Goal: Information Seeking & Learning: Learn about a topic

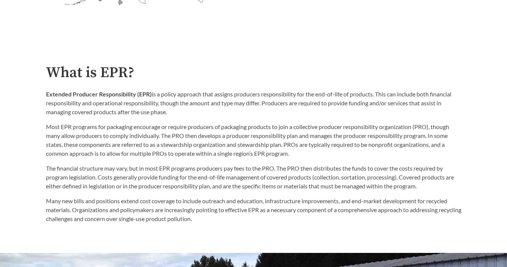
scroll to position [332, 0]
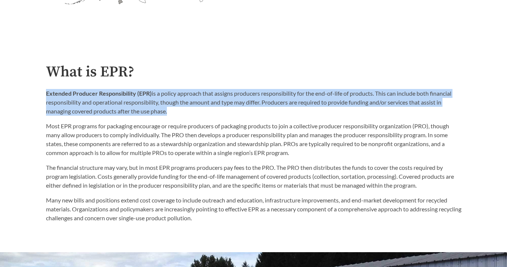
drag, startPoint x: 44, startPoint y: 90, endPoint x: 168, endPoint y: 111, distance: 125.5
click at [168, 111] on div "What is EPR? Extended Producer Responsibility (EPR) is a policy approach that a…" at bounding box center [253, 143] width 427 height 159
click at [168, 111] on p "Extended Producer Responsibility (EPR) is a policy approach that assigns produc…" at bounding box center [253, 102] width 415 height 27
drag, startPoint x: 168, startPoint y: 111, endPoint x: 40, endPoint y: 96, distance: 128.0
click at [40, 96] on div "What is EPR? Extended Producer Responsibility (EPR) is a policy approach that a…" at bounding box center [253, 143] width 427 height 159
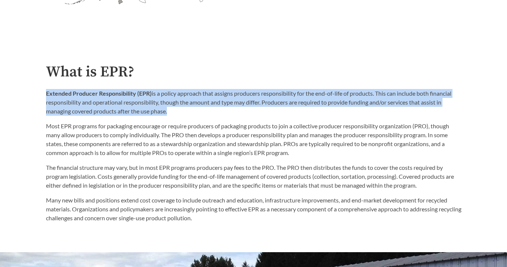
copy p "Extended Producer Responsibility (EPR) is a policy approach that assigns produc…"
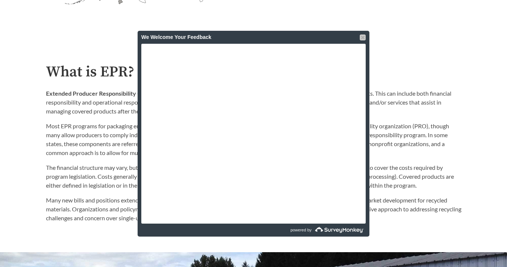
click at [363, 38] on div at bounding box center [363, 37] width 6 height 6
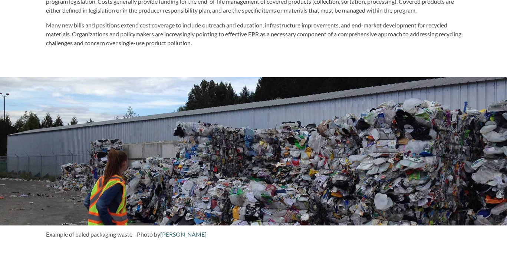
scroll to position [490, 0]
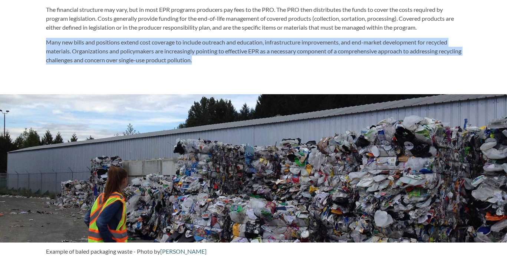
drag, startPoint x: 46, startPoint y: 45, endPoint x: 226, endPoint y: 64, distance: 181.2
click at [226, 64] on p "Many new bills and positions extend cost coverage to include outreach and educa…" at bounding box center [253, 51] width 415 height 27
copy p "Many new bills and positions extend cost coverage to include outreach and educa…"
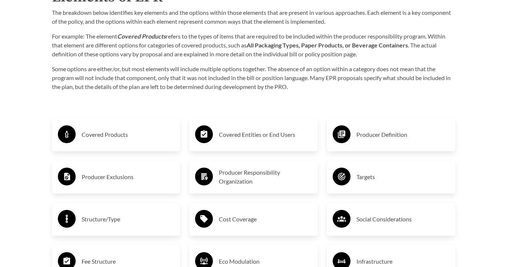
scroll to position [1123, 0]
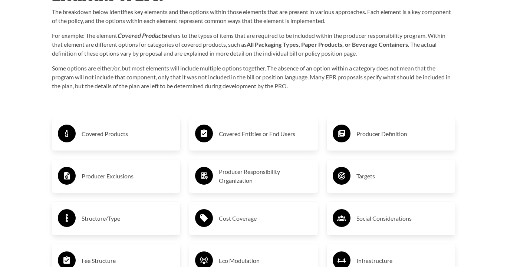
click at [112, 138] on h3 "Covered Products" at bounding box center [128, 134] width 93 height 12
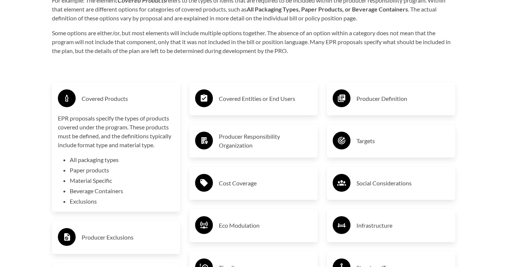
scroll to position [1163, 0]
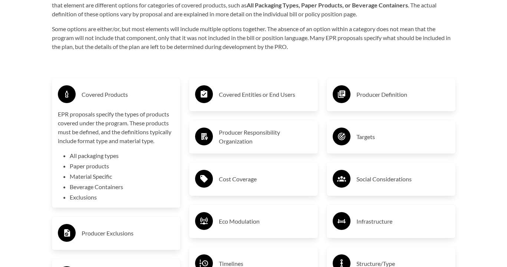
click at [239, 97] on h3 "Covered Entities or End Users" at bounding box center [265, 95] width 93 height 12
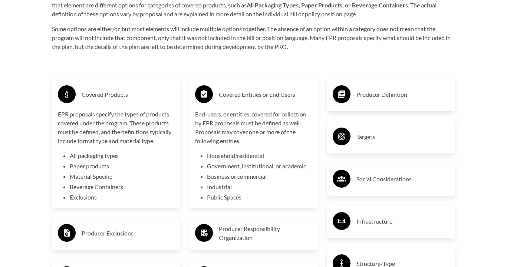
click at [239, 97] on h3 "Covered Entities or End Users" at bounding box center [265, 95] width 93 height 12
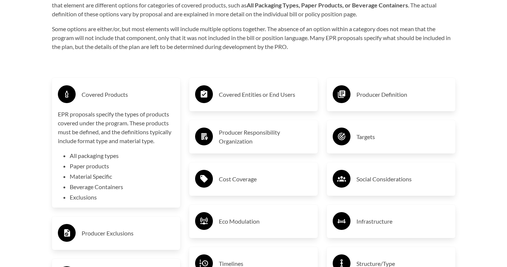
click at [147, 96] on h3 "Covered Products" at bounding box center [128, 95] width 93 height 12
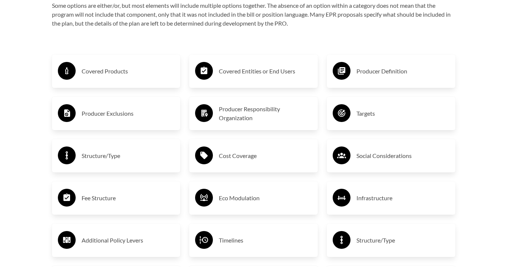
scroll to position [1193, 0]
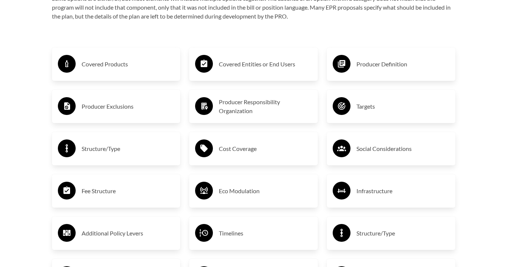
click at [132, 107] on h3 "Producer Exclusions" at bounding box center [128, 106] width 93 height 12
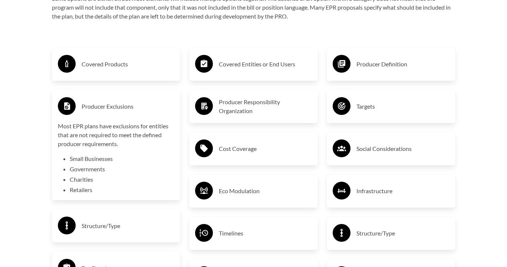
click at [132, 107] on h3 "Producer Exclusions" at bounding box center [128, 106] width 93 height 12
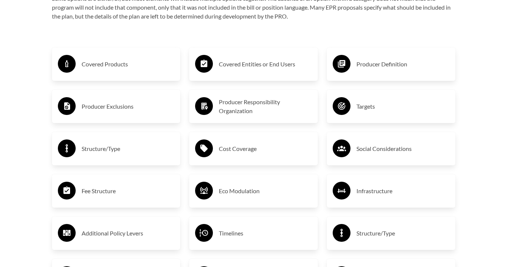
click at [106, 153] on h3 "Structure/Type" at bounding box center [128, 149] width 93 height 12
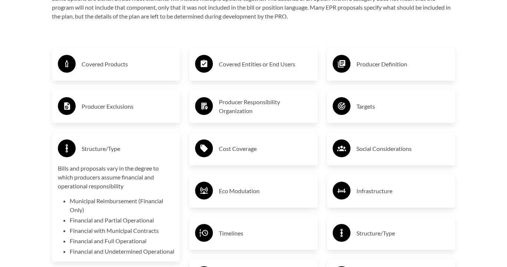
click at [106, 153] on h3 "Structure/Type" at bounding box center [128, 149] width 93 height 12
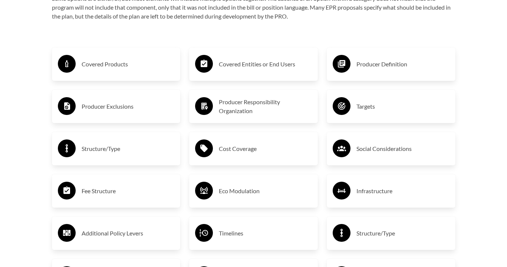
click at [110, 237] on h3 "Additional Policy Levers" at bounding box center [128, 233] width 93 height 12
click at [112, 201] on div "Fee Structure" at bounding box center [116, 190] width 117 height 21
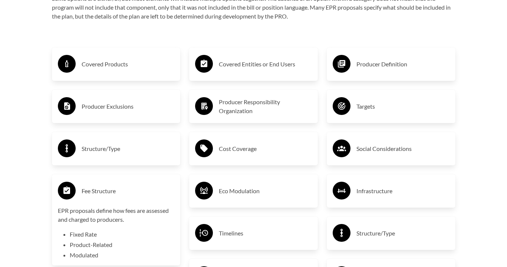
click at [112, 201] on div "Fee Structure" at bounding box center [116, 190] width 117 height 21
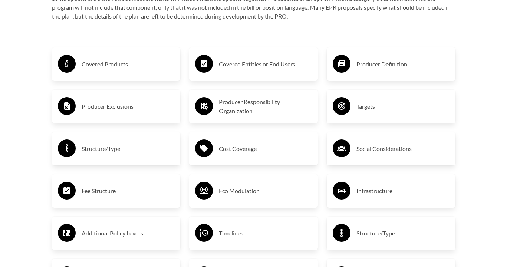
click at [135, 67] on h3 "Covered Products" at bounding box center [128, 64] width 93 height 12
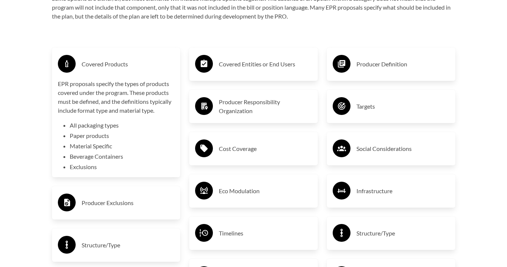
click at [205, 69] on circle at bounding box center [204, 64] width 18 height 18
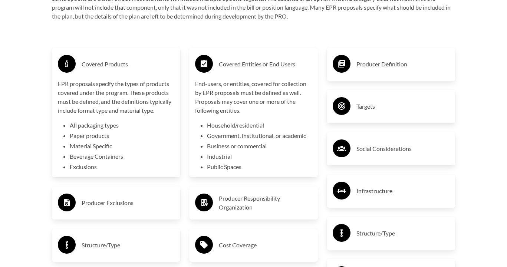
click at [366, 65] on h3 "Producer Definition" at bounding box center [402, 64] width 93 height 12
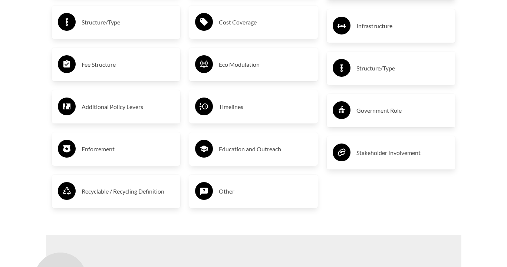
scroll to position [1412, 0]
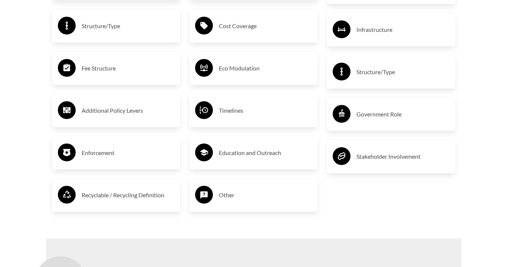
click at [144, 205] on div "Recyclable / Recycling Definition" at bounding box center [116, 194] width 117 height 21
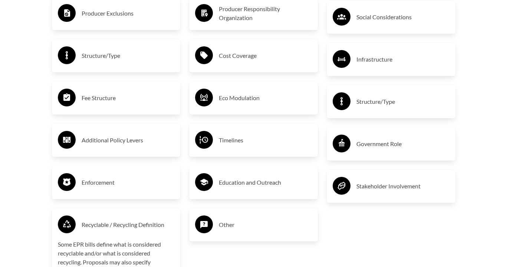
scroll to position [1381, 0]
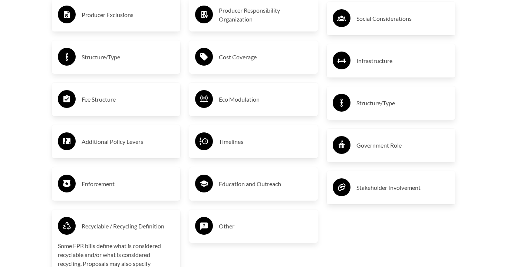
click at [144, 205] on div "Covered Products EPR proposals specify the types of products covered under the …" at bounding box center [116, 93] width 138 height 494
click at [148, 181] on h3 "Enforcement" at bounding box center [128, 184] width 93 height 12
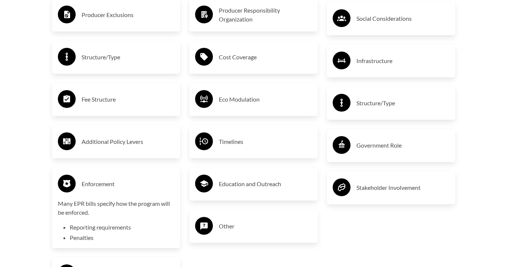
scroll to position [1383, 0]
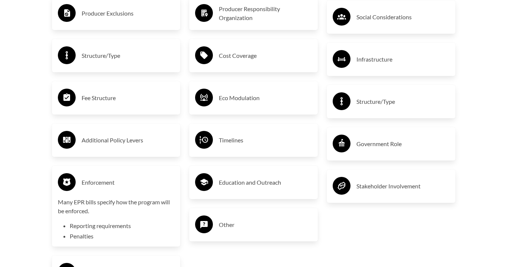
click at [146, 140] on h3 "Additional Policy Levers" at bounding box center [128, 140] width 93 height 12
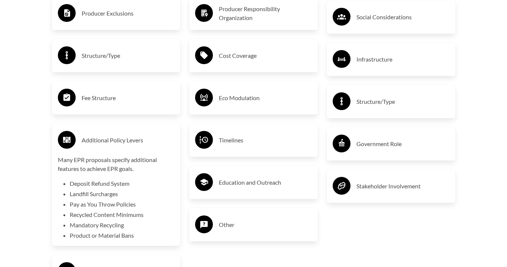
click at [129, 109] on div "Fee Structure" at bounding box center [116, 97] width 117 height 21
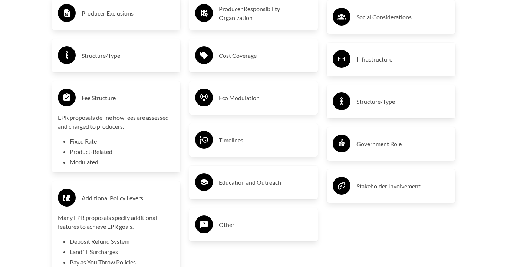
click at [119, 98] on h3 "Fee Structure" at bounding box center [128, 98] width 93 height 12
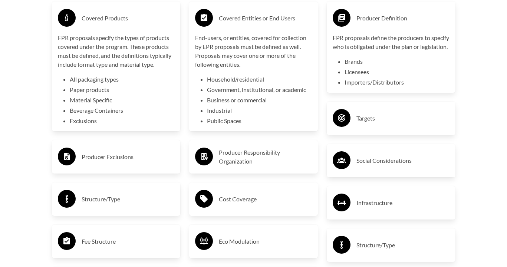
scroll to position [1241, 0]
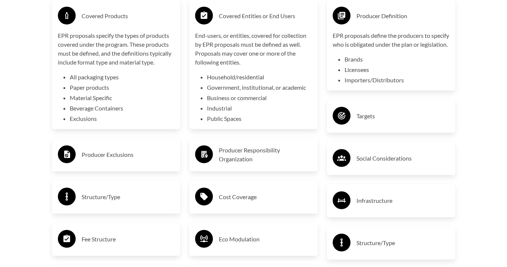
click at [346, 125] on icon at bounding box center [341, 116] width 18 height 18
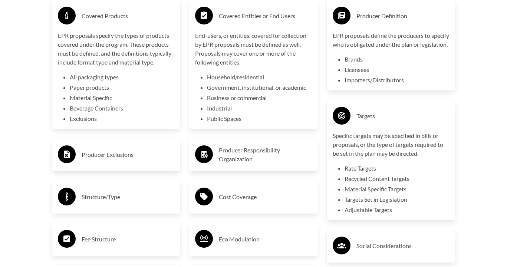
click at [346, 125] on icon at bounding box center [341, 116] width 18 height 18
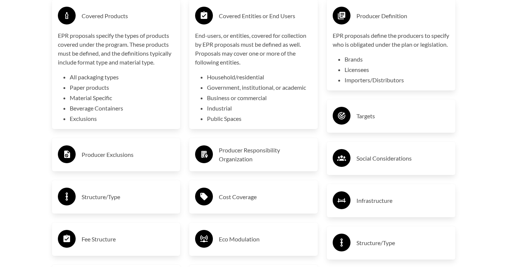
click at [267, 159] on h3 "Producer Responsibility Organization" at bounding box center [265, 155] width 93 height 18
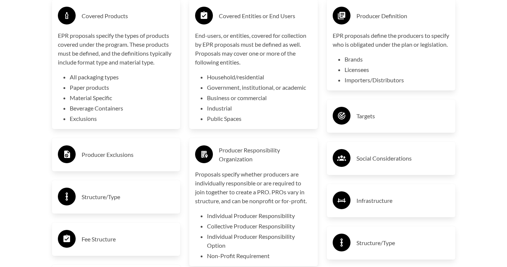
click at [267, 159] on h3 "Producer Responsibility Organization" at bounding box center [265, 155] width 93 height 18
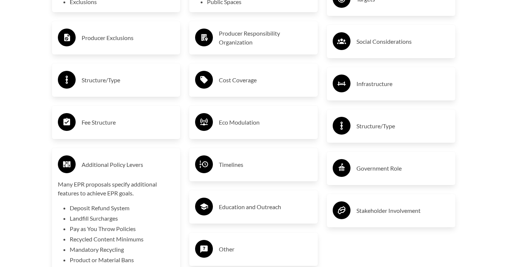
scroll to position [1363, 0]
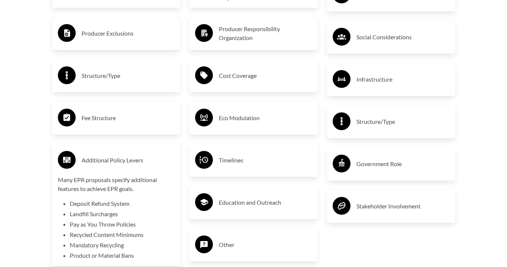
click at [243, 77] on h3 "Cost Coverage" at bounding box center [265, 76] width 93 height 12
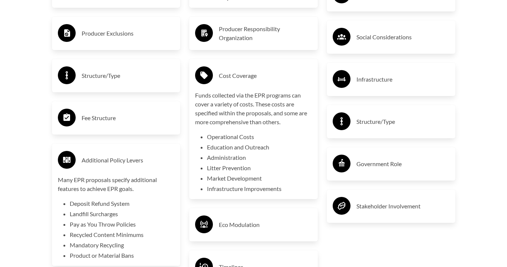
click at [250, 82] on h3 "Cost Coverage" at bounding box center [265, 76] width 93 height 12
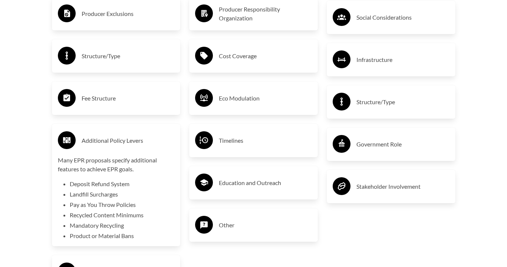
scroll to position [1390, 0]
